Goal: Information Seeking & Learning: Learn about a topic

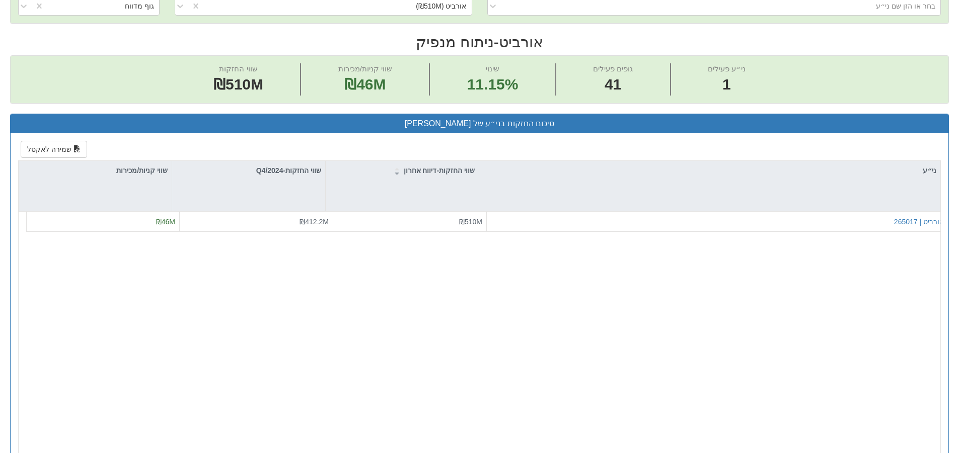
scroll to position [101, 0]
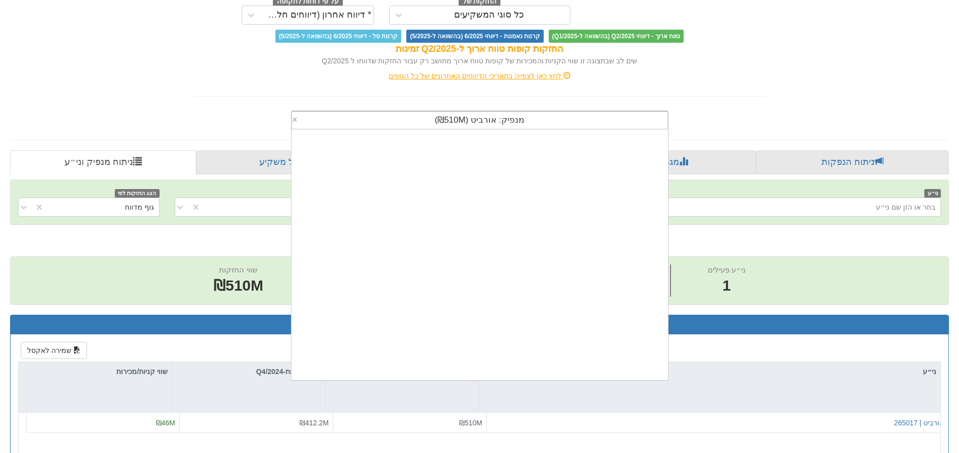
click at [552, 123] on div "מנפיק: ‏אורביט ‎(₪510M)‎" at bounding box center [479, 120] width 375 height 17
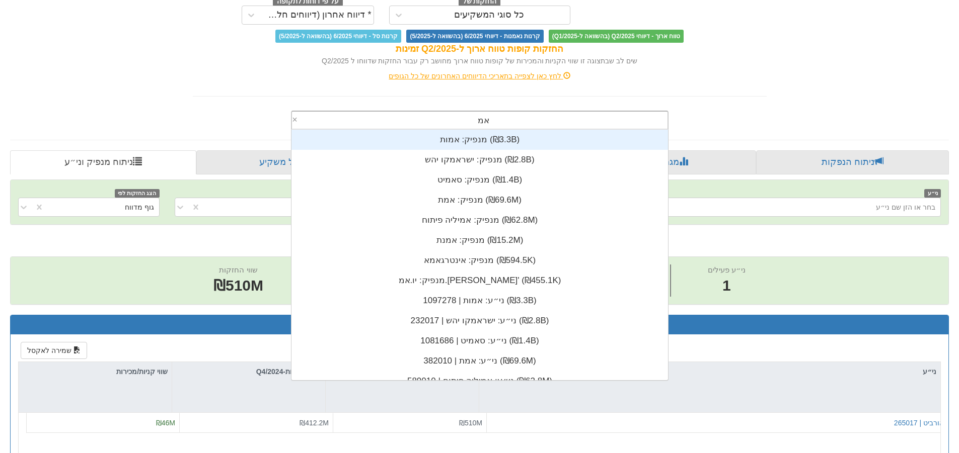
scroll to position [251, 0]
type input "א"
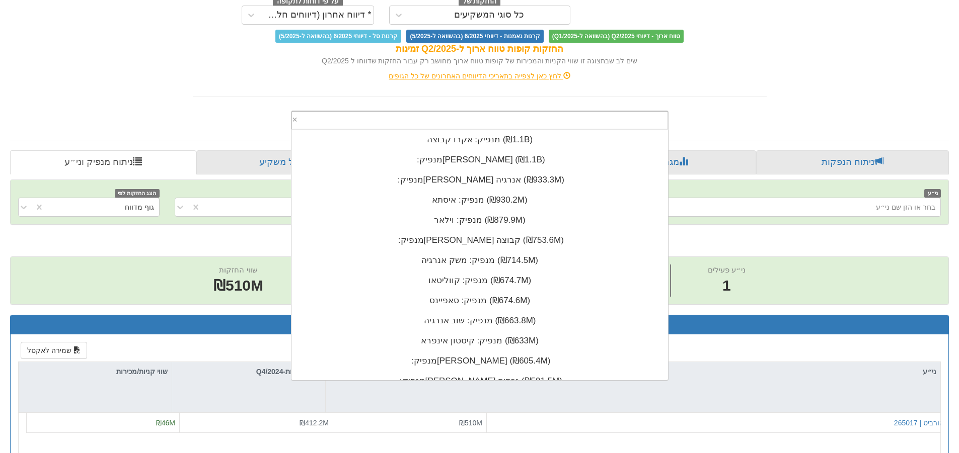
scroll to position [2254, 0]
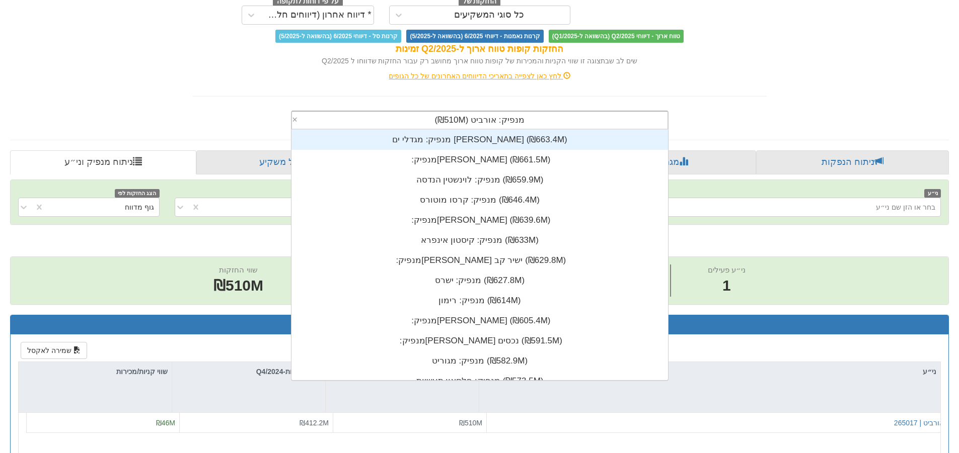
click at [731, 110] on div "מנפיק: ‏אורביט ‎(₪510M)‎ × מנפיק: ‏שוב אנרגיה ‎(₪663.8M)‎ מנפיק: ‏מגדלי ים [PER…" at bounding box center [479, 118] width 589 height 23
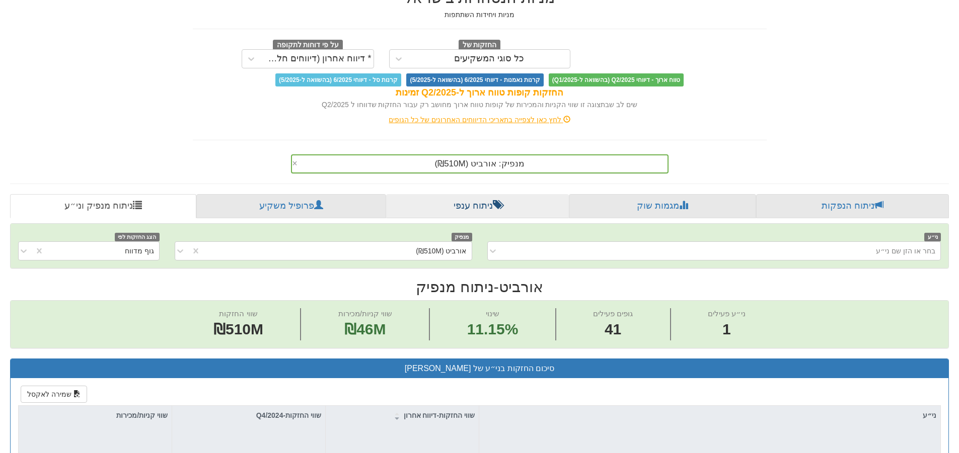
scroll to position [0, 0]
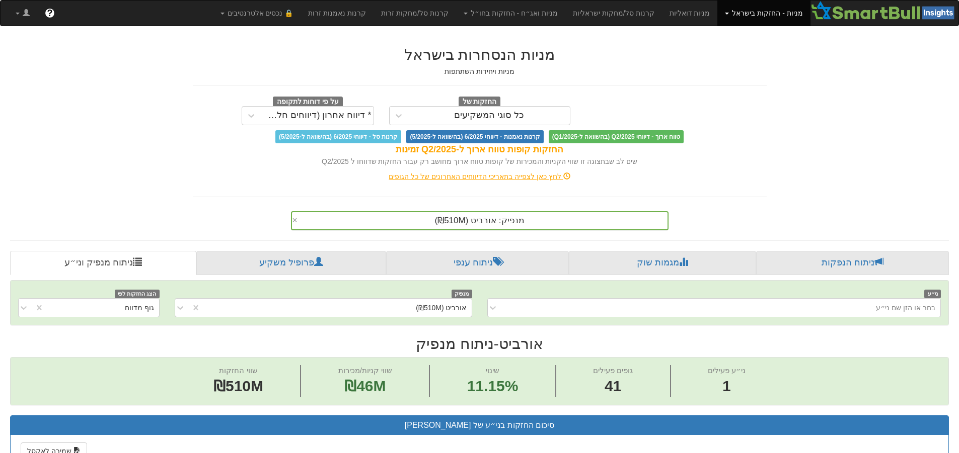
click at [522, 219] on div "מנפיק: ‏אורביט ‎(₪510M)‎ ×" at bounding box center [479, 220] width 377 height 19
click at [463, 224] on div "[PERSON_NAME]" at bounding box center [483, 220] width 367 height 17
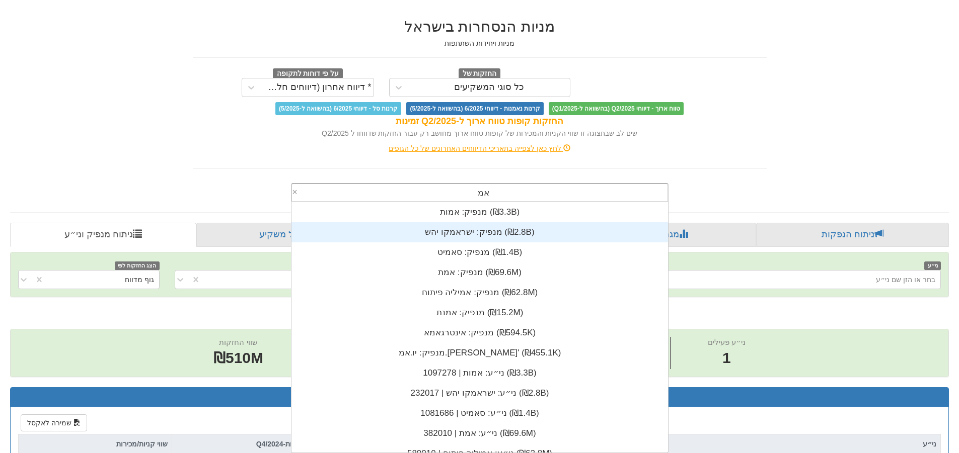
scroll to position [251, 0]
type input "א"
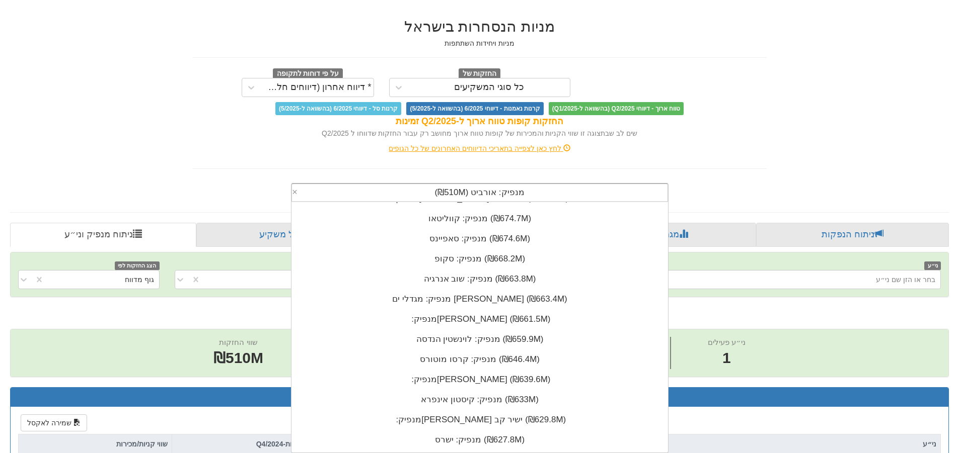
scroll to position [2194, 0]
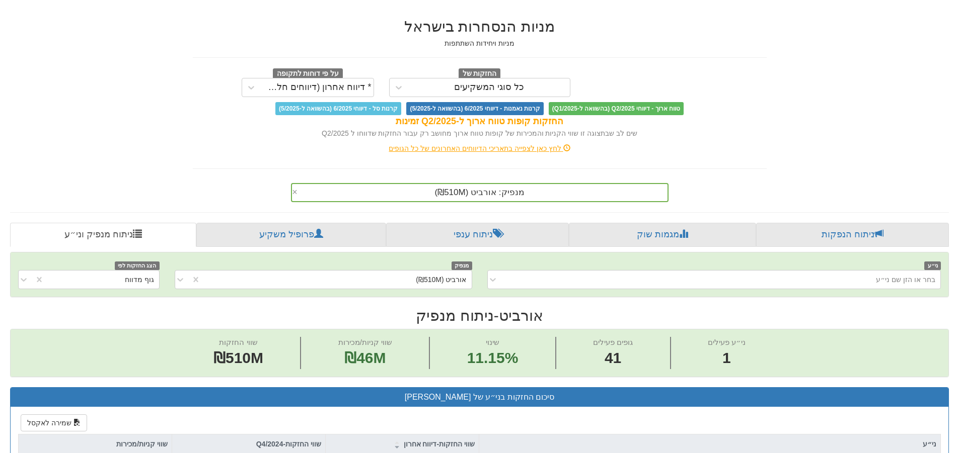
click at [749, 131] on div "שים לב שבתצוגה זו שווי הקניות והמכירות של קופות טווח ארוך מחושב רק עבור החזקות …" at bounding box center [480, 133] width 574 height 10
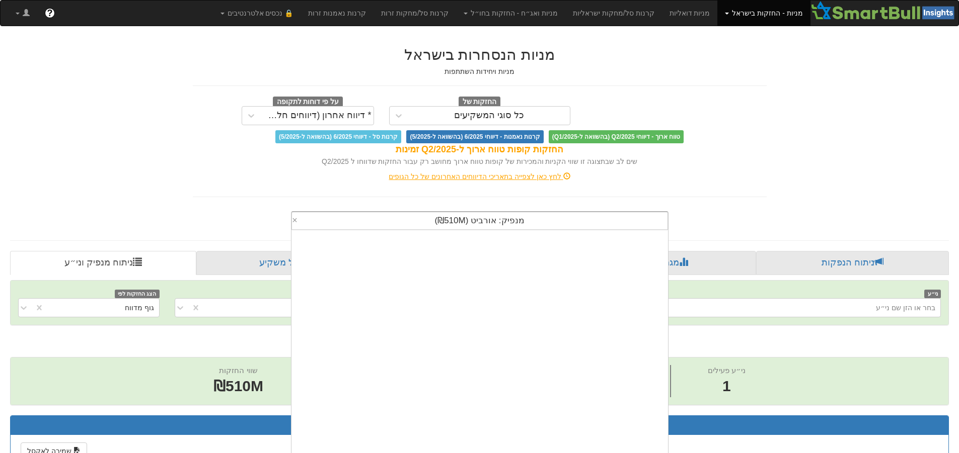
scroll to position [28, 0]
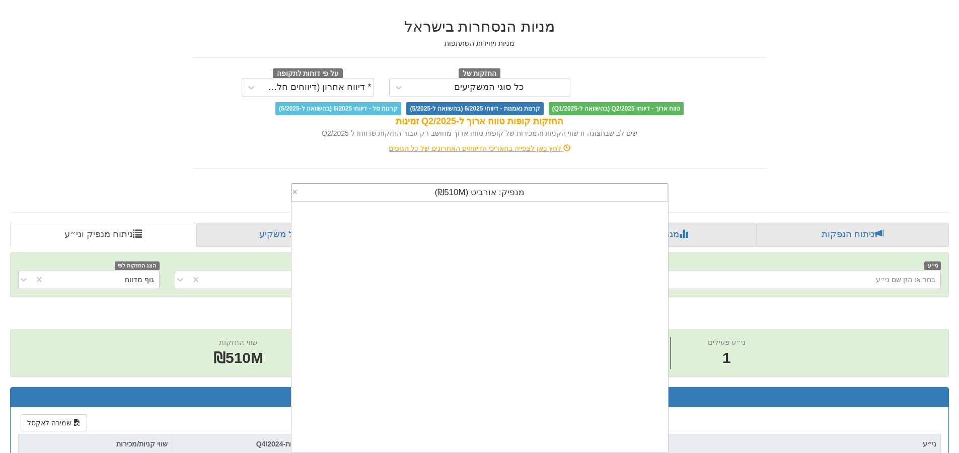
click at [541, 202] on div "מנפיק: ‏אורביט ‎(₪510M)‎ × מנפיק: ‏שוב אנרגיה ‎(₪663.8M)‎ מנפיק: ‏מגדלי ים [PER…" at bounding box center [479, 192] width 377 height 19
